Goal: Task Accomplishment & Management: Manage account settings

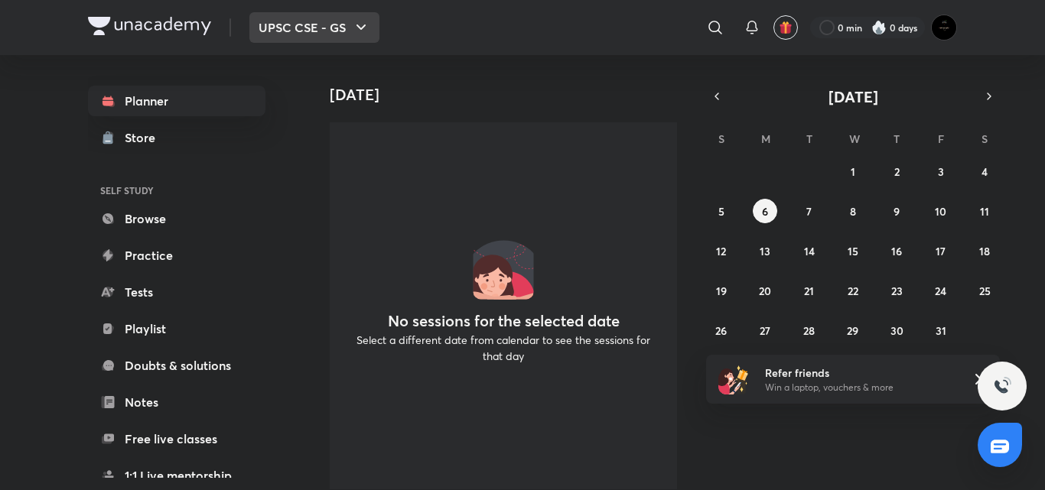
click at [369, 36] on icon "button" at bounding box center [361, 27] width 18 height 18
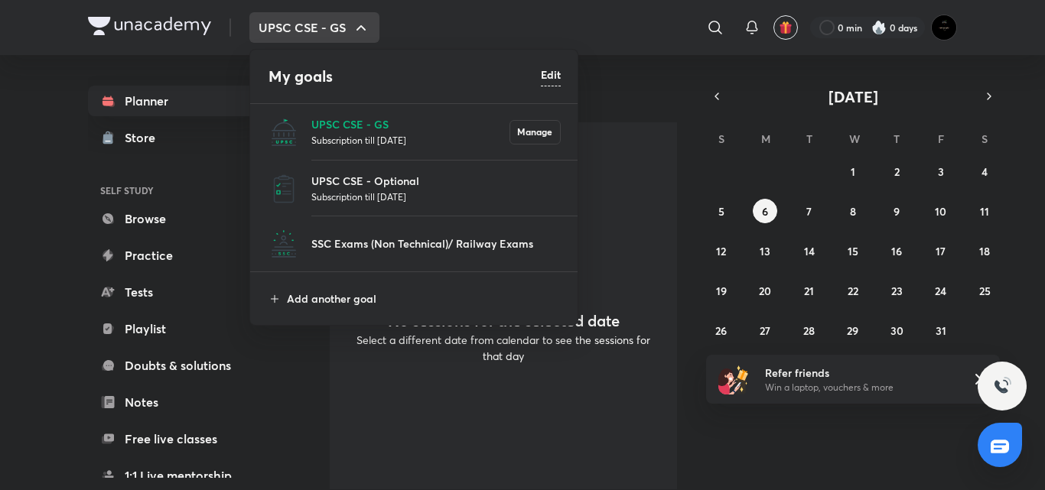
click at [369, 36] on div at bounding box center [522, 245] width 1045 height 490
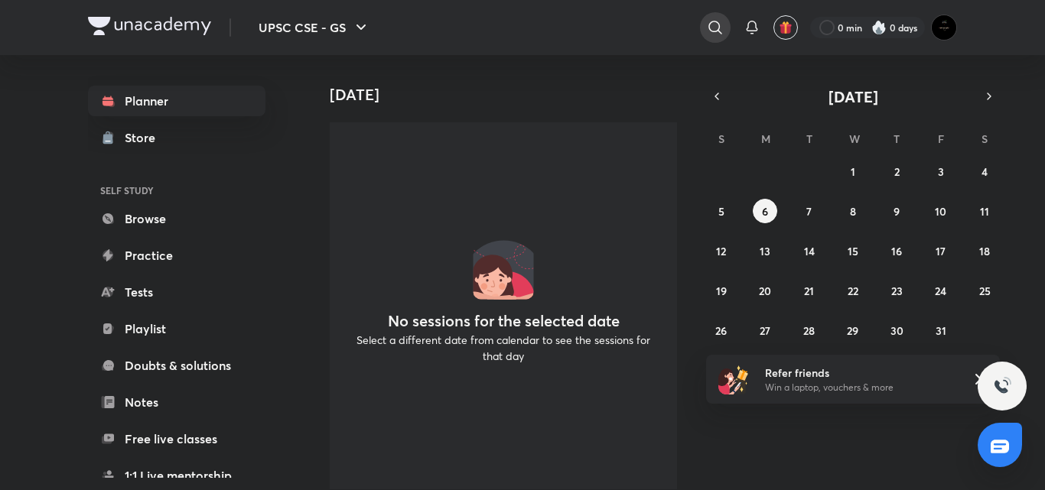
click at [706, 28] on icon at bounding box center [715, 27] width 18 height 18
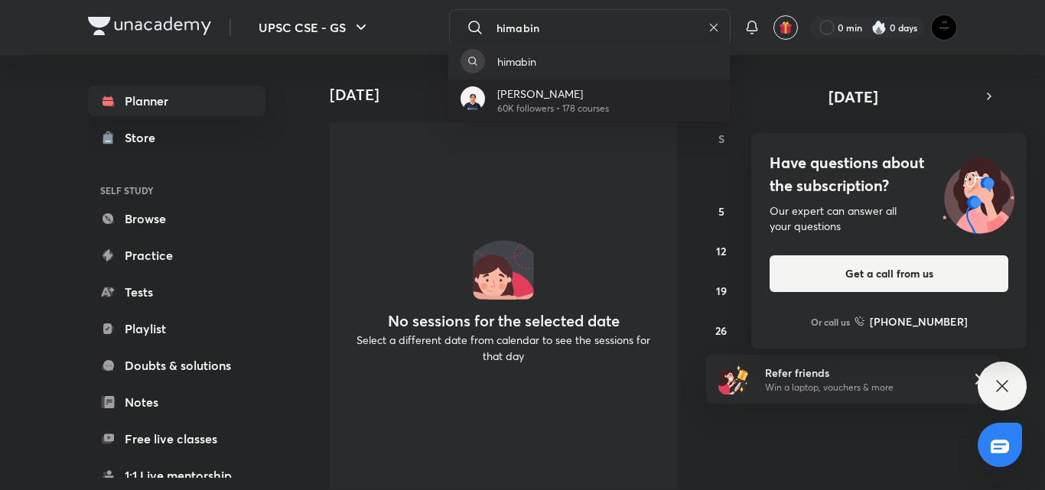
type input "himabin"
click at [568, 106] on p "60K followers • 178 courses" at bounding box center [553, 109] width 112 height 14
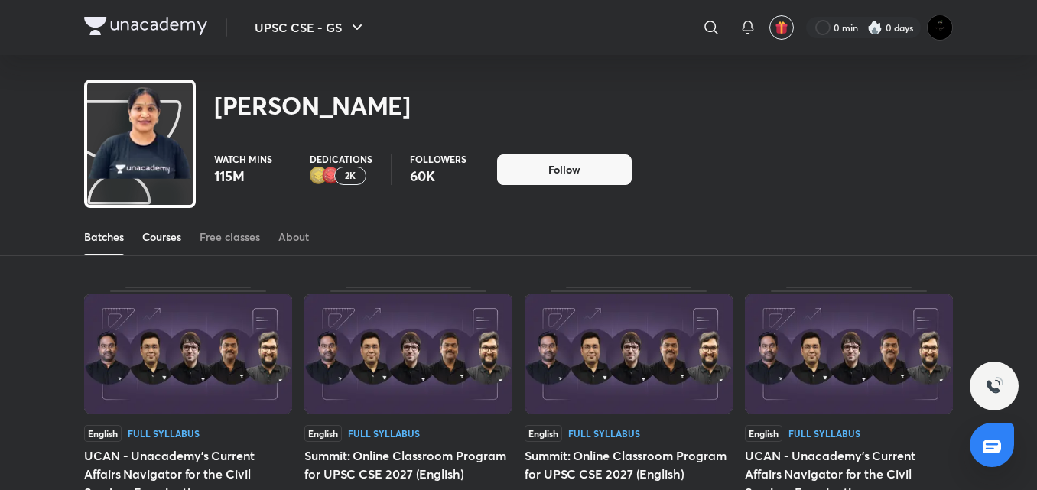
click at [174, 232] on div "Courses" at bounding box center [161, 236] width 39 height 15
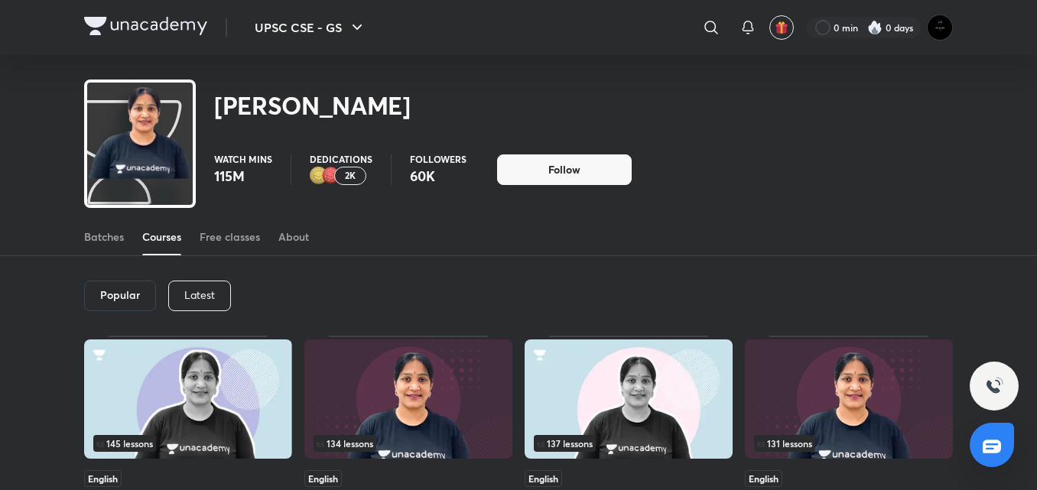
click at [190, 298] on p "Latest" at bounding box center [199, 295] width 31 height 12
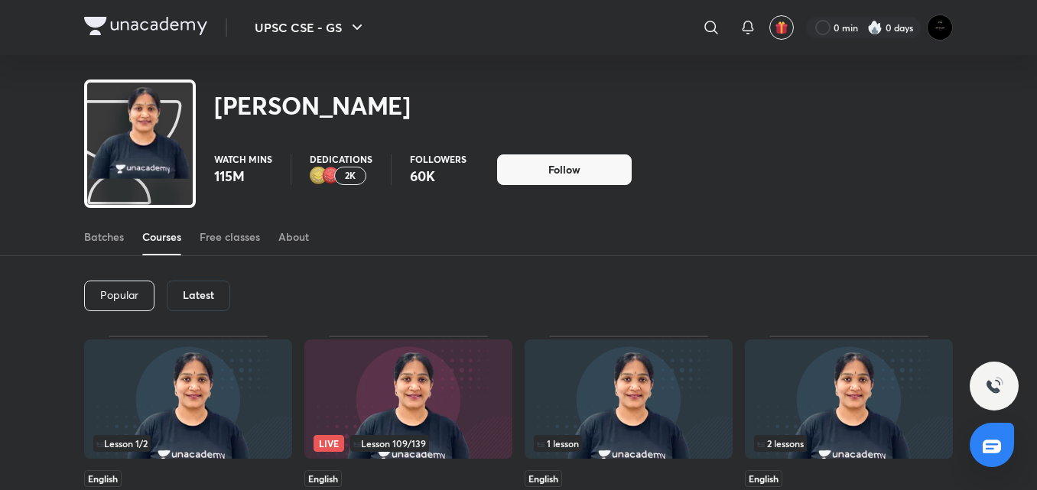
click at [275, 279] on div "Popular Latest" at bounding box center [518, 296] width 869 height 80
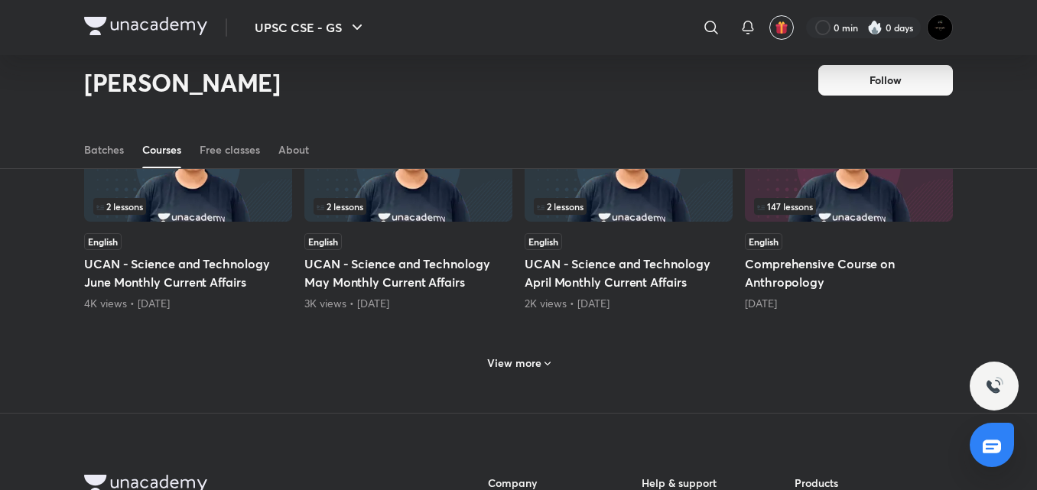
scroll to position [684, 0]
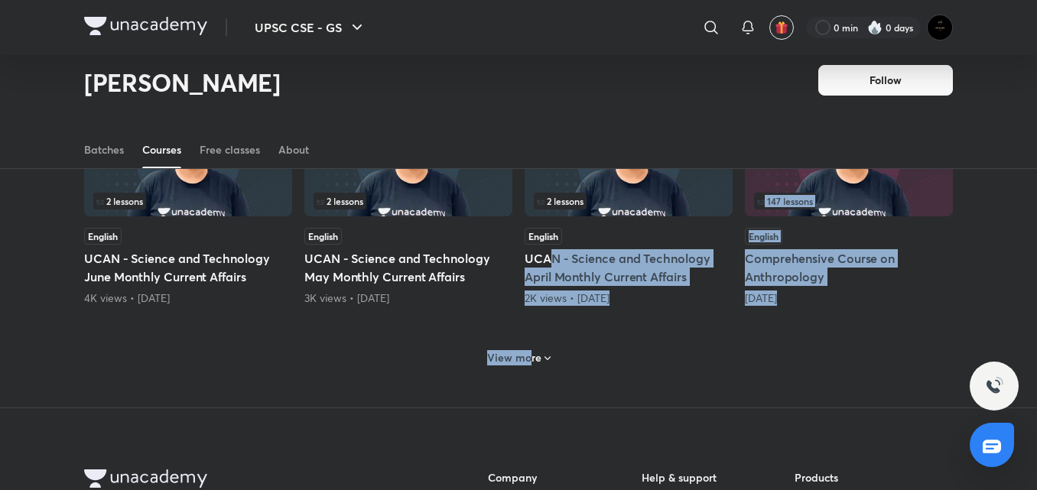
drag, startPoint x: 551, startPoint y: 248, endPoint x: 531, endPoint y: 362, distance: 115.7
click at [531, 362] on div "Lesson 1 / 2 English UCAN - Science and Technology October Monthly Current Affa…" at bounding box center [518, 7] width 869 height 802
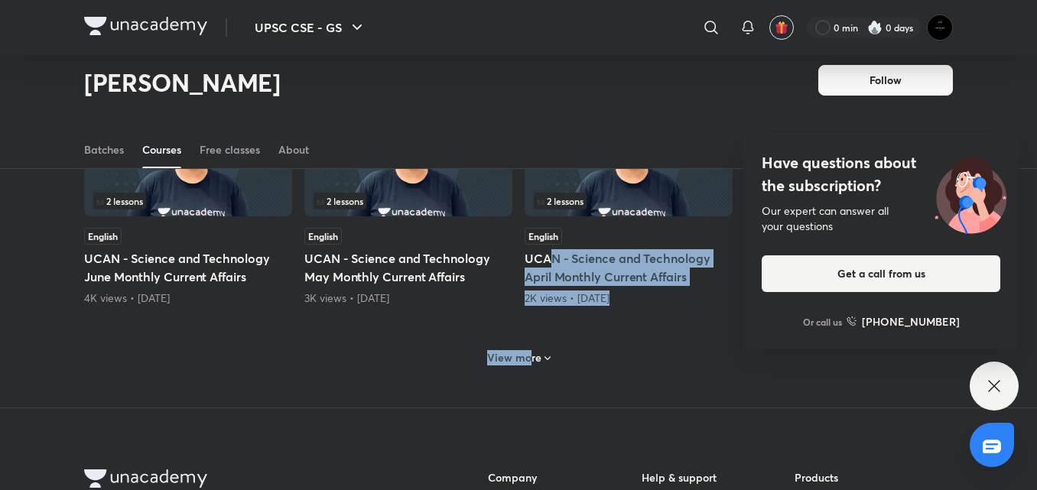
click at [526, 364] on h6 "View more" at bounding box center [514, 357] width 54 height 15
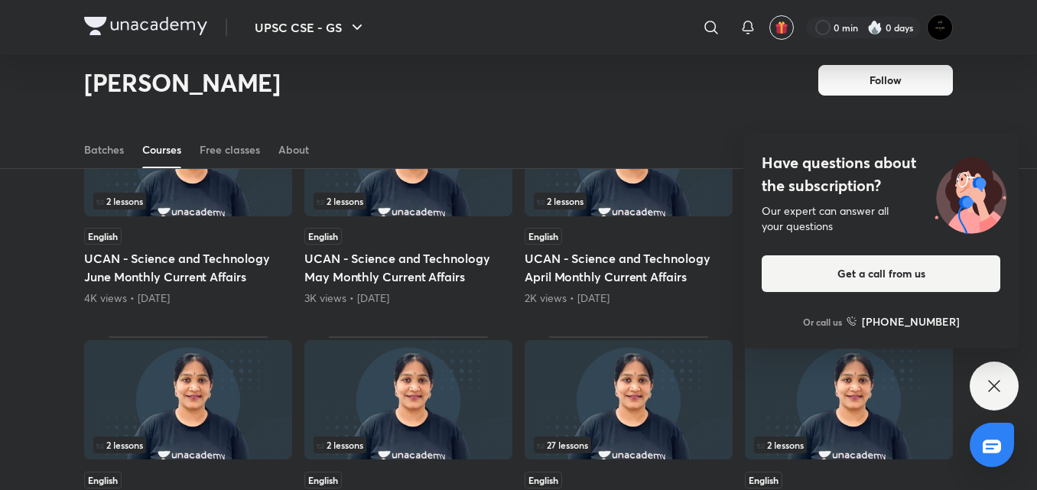
click at [509, 323] on div "Lesson 1 / 2 English UCAN - Science and Technology October Monthly Current Affa…" at bounding box center [518, 372] width 869 height 1532
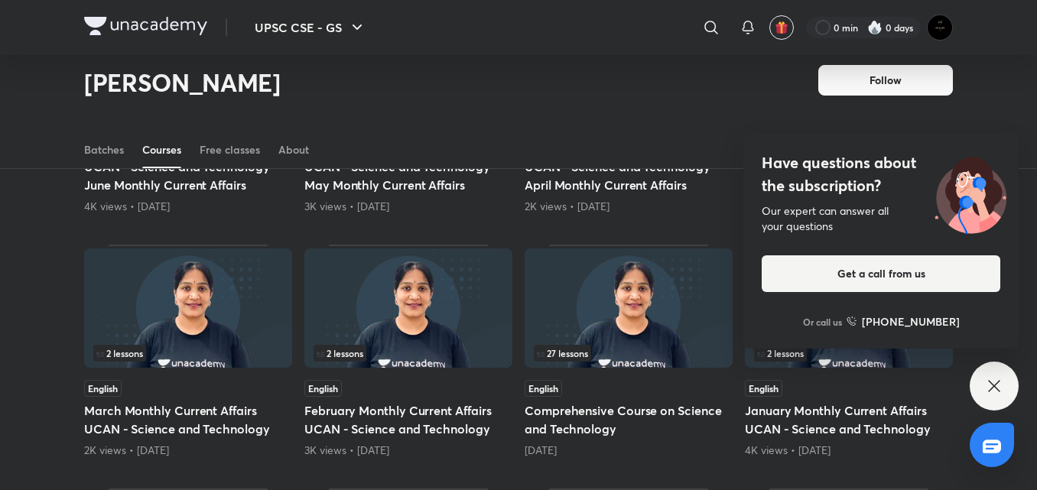
scroll to position [806, 0]
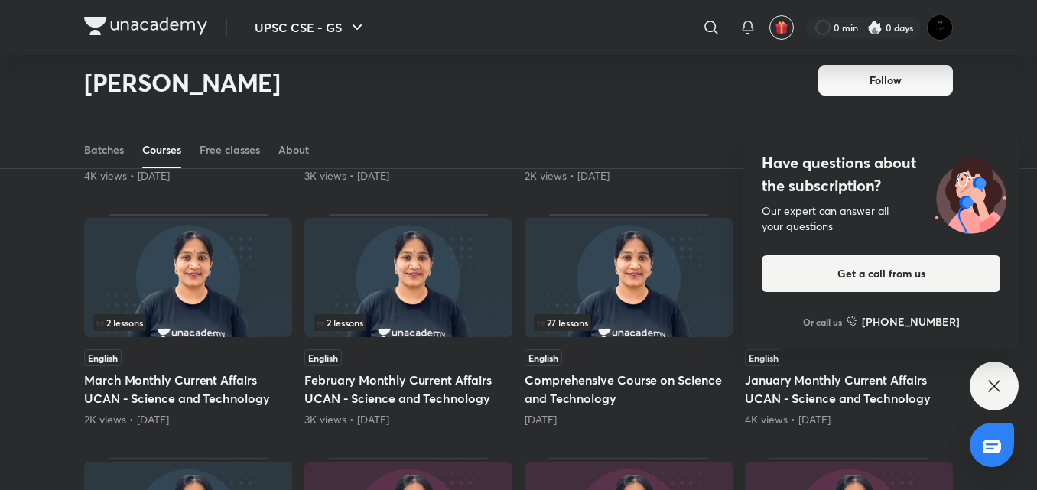
click at [611, 308] on img at bounding box center [629, 277] width 208 height 119
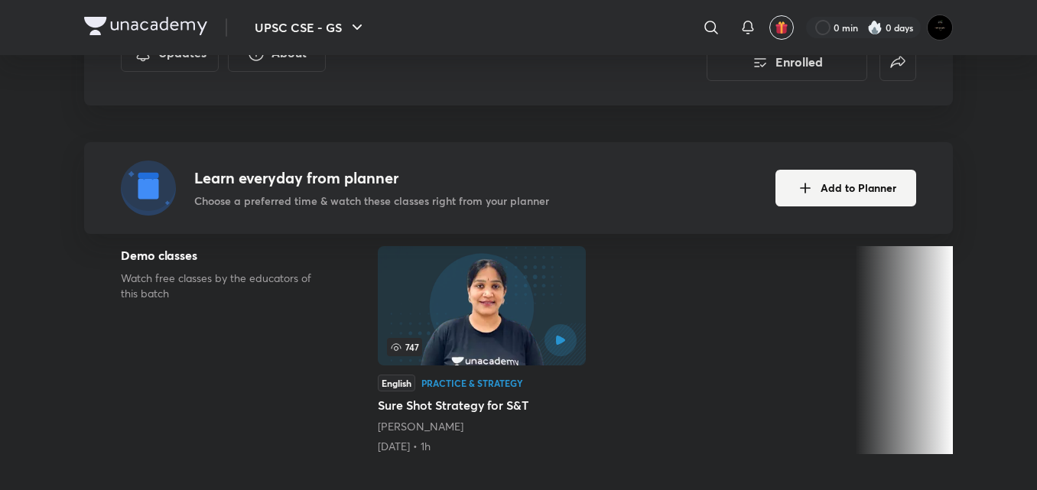
scroll to position [329, 0]
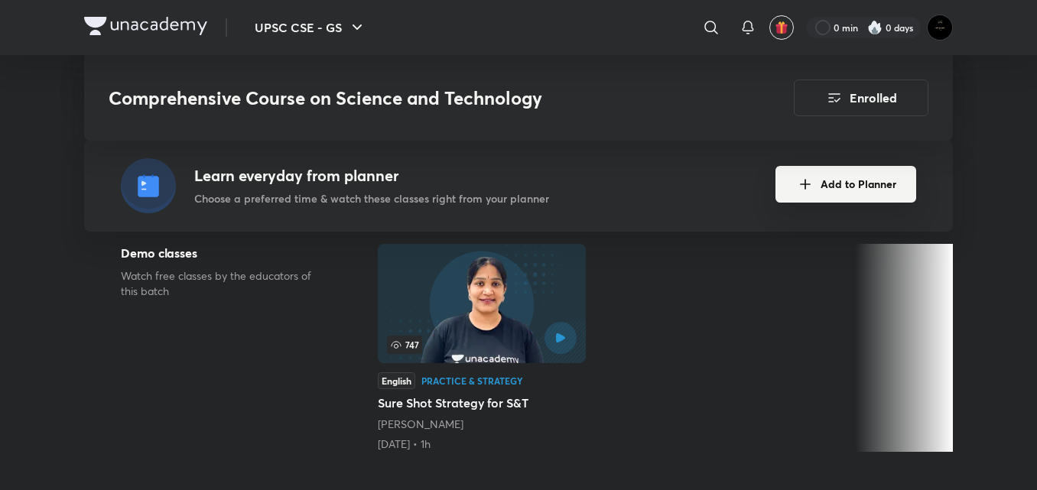
click at [823, 187] on button "Add to Planner" at bounding box center [846, 184] width 141 height 37
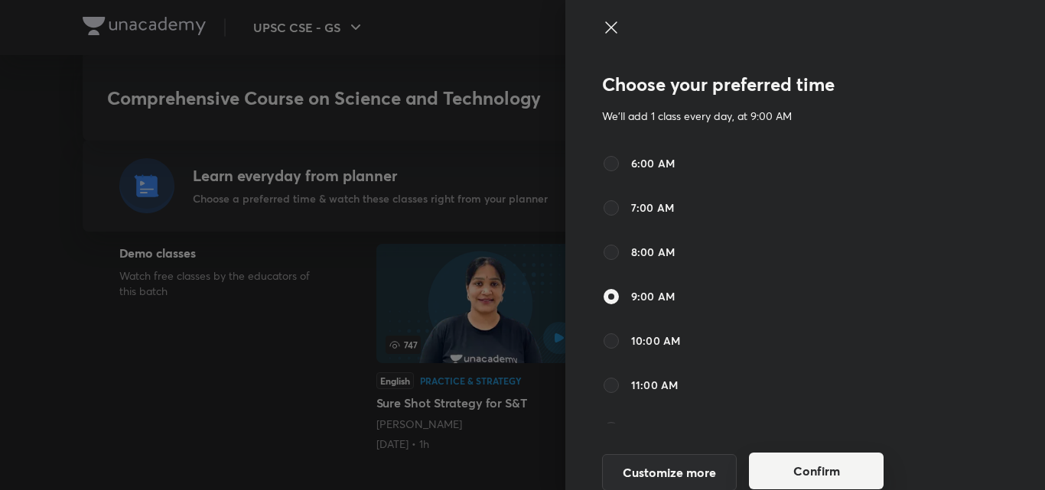
click at [788, 467] on button "Confirm" at bounding box center [816, 471] width 135 height 37
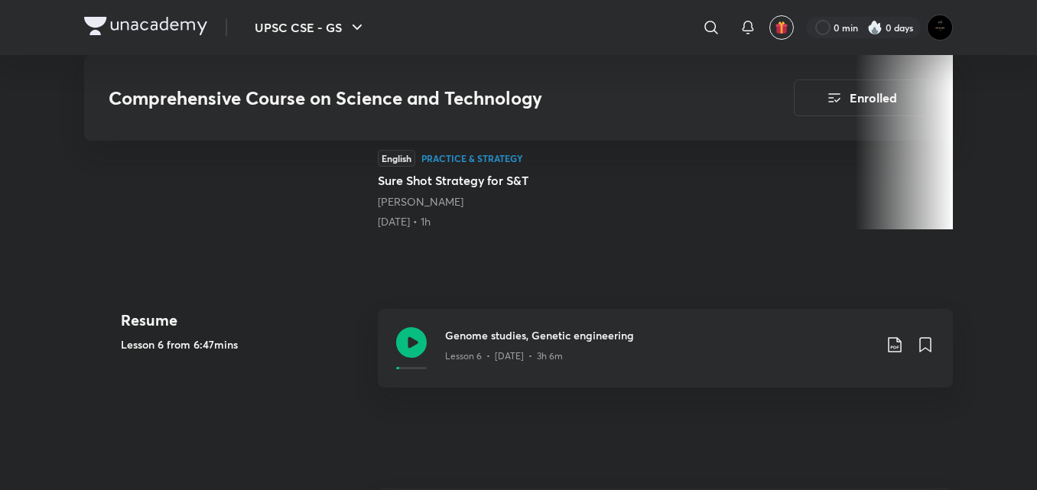
scroll to position [558, 0]
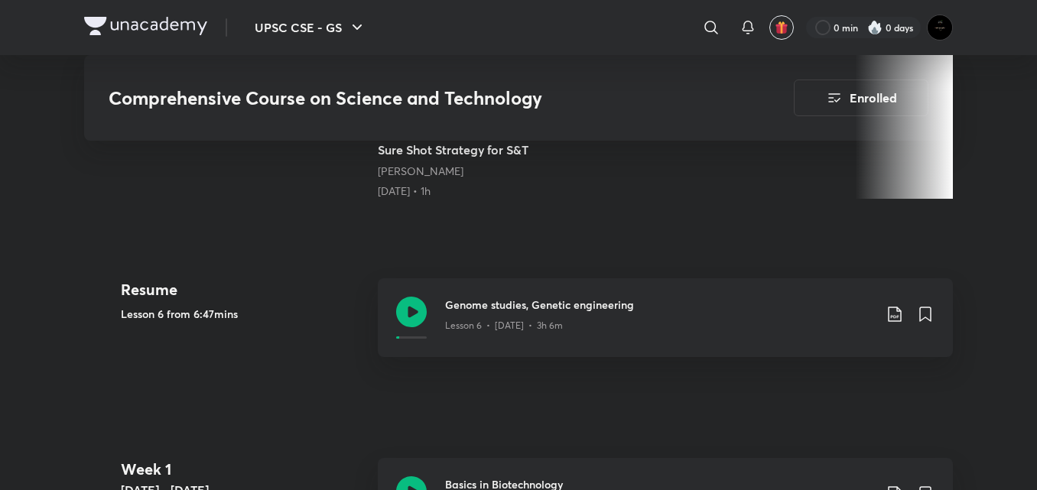
scroll to position [806, 0]
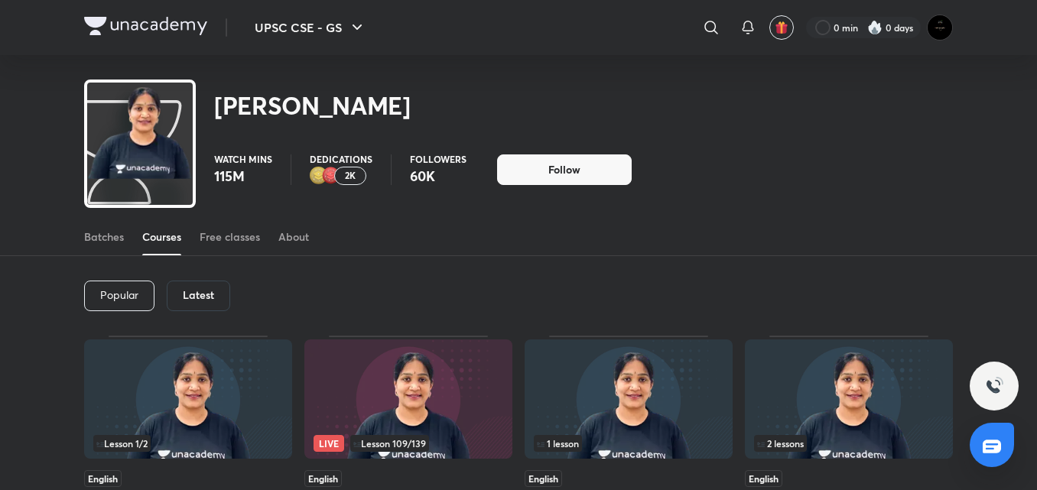
click at [114, 23] on img at bounding box center [145, 26] width 123 height 18
